Goal: Check status

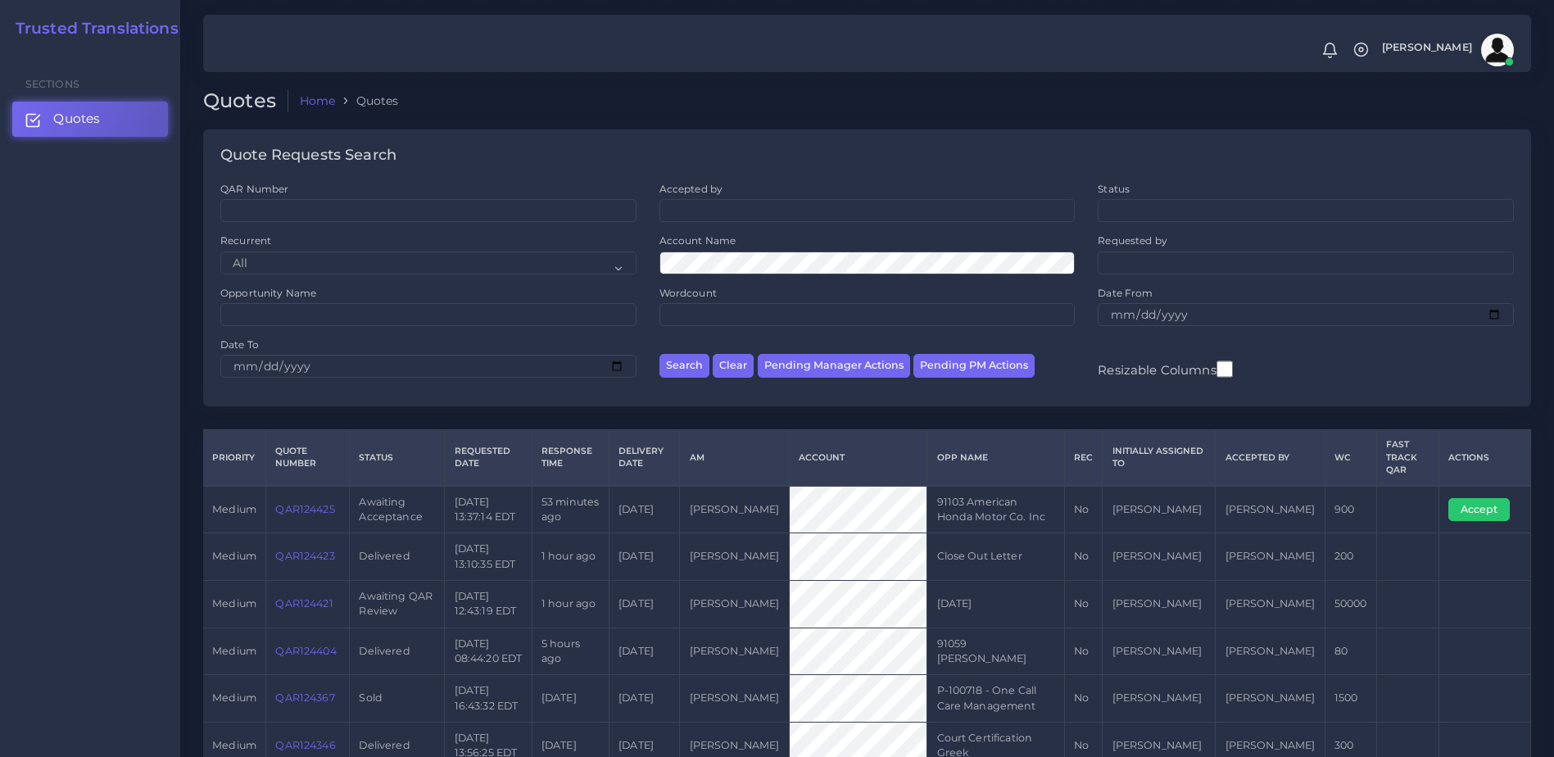
click at [118, 532] on div "Sections Quotes" at bounding box center [90, 404] width 180 height 706
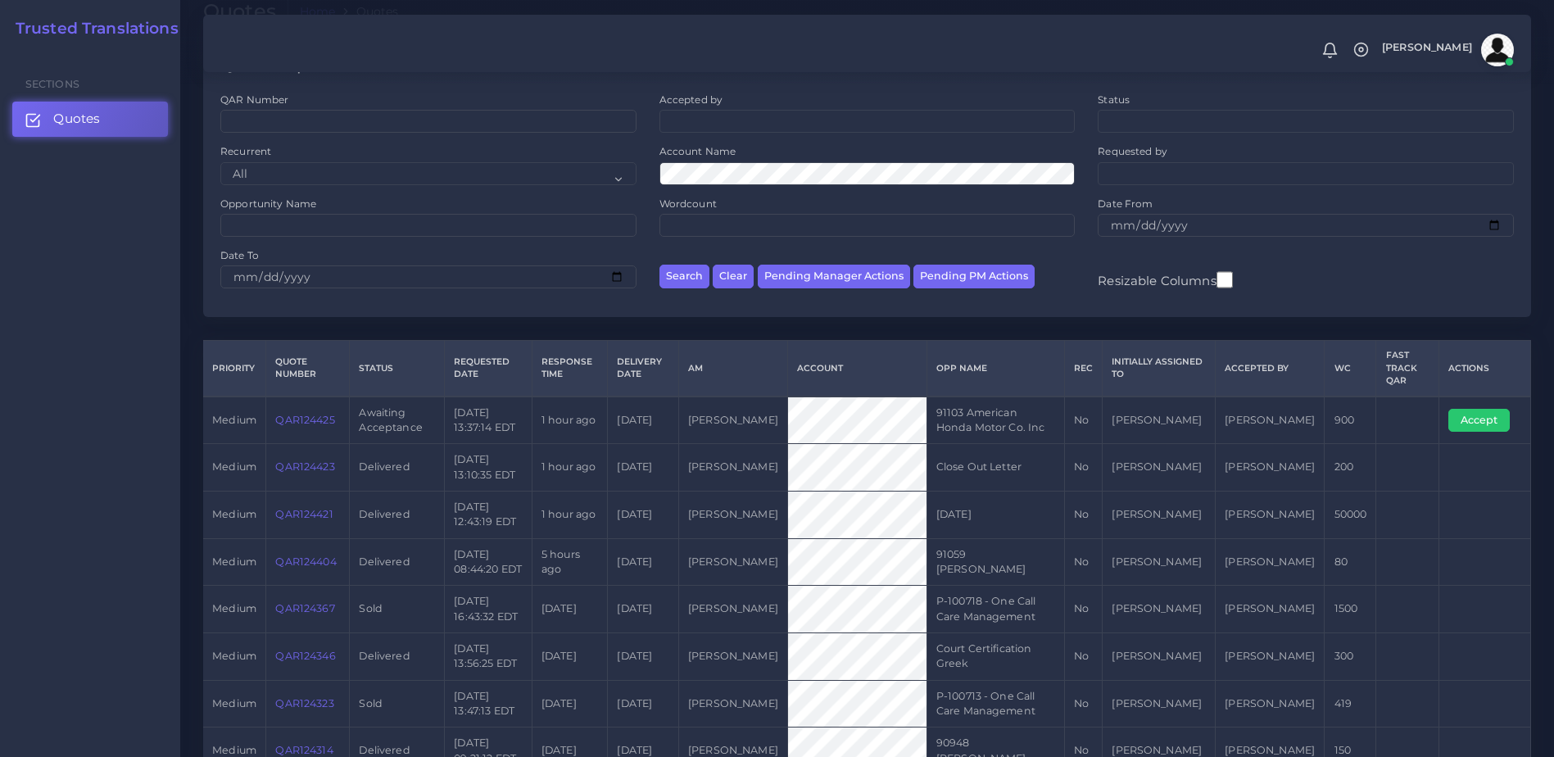
scroll to position [102, 0]
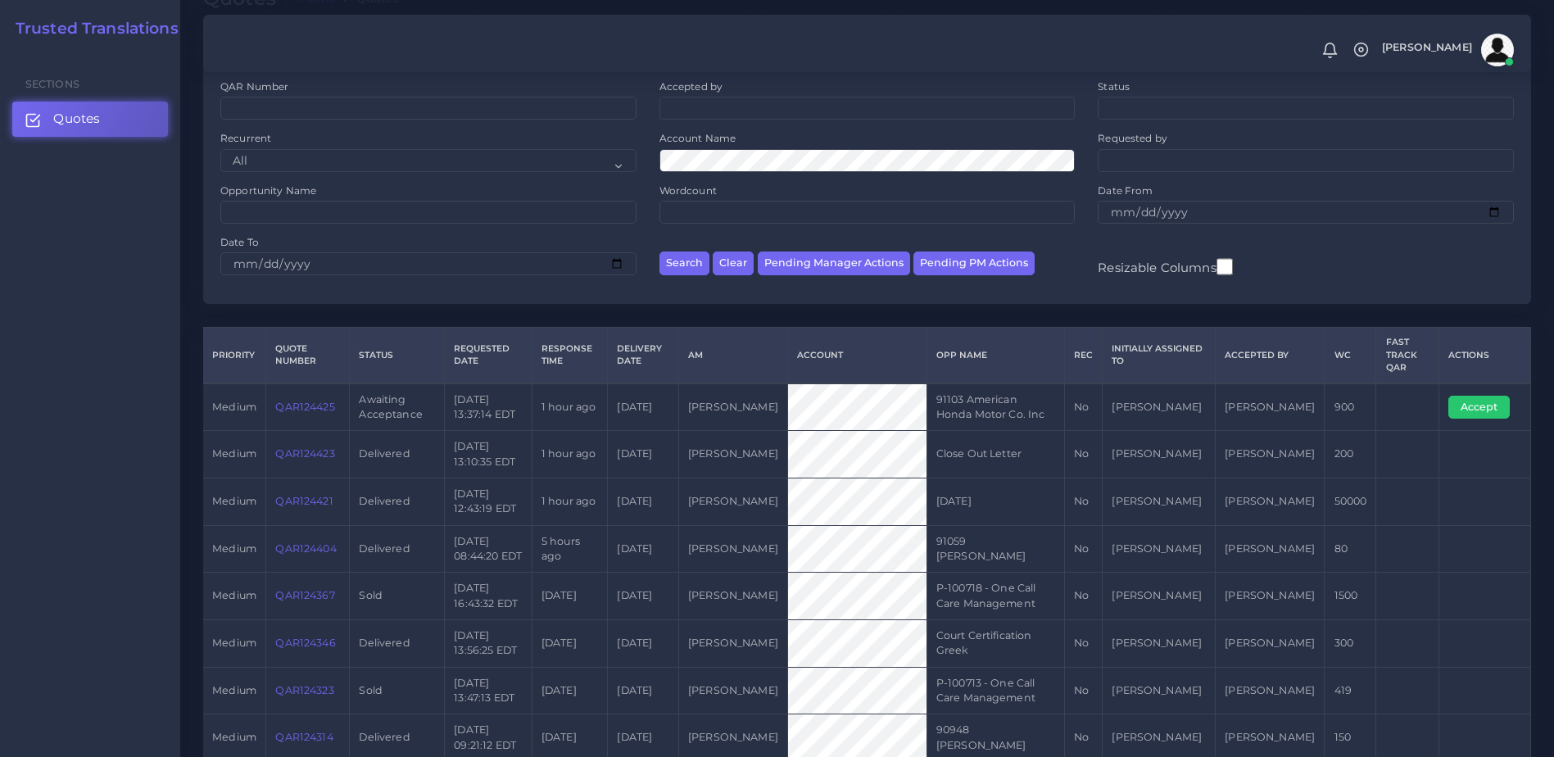
click at [297, 501] on link "QAR124421" at bounding box center [303, 501] width 57 height 12
